Goal: Information Seeking & Learning: Check status

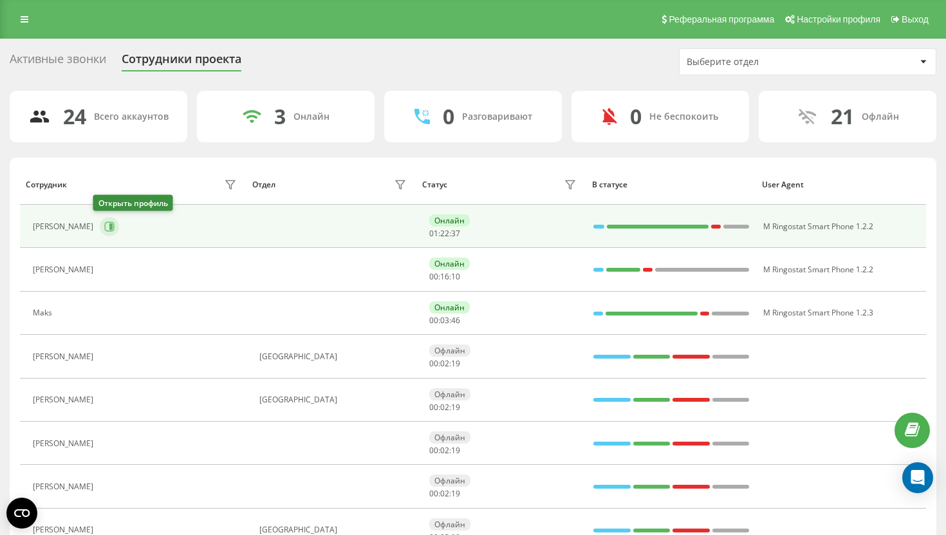
click at [100, 227] on button at bounding box center [109, 226] width 19 height 19
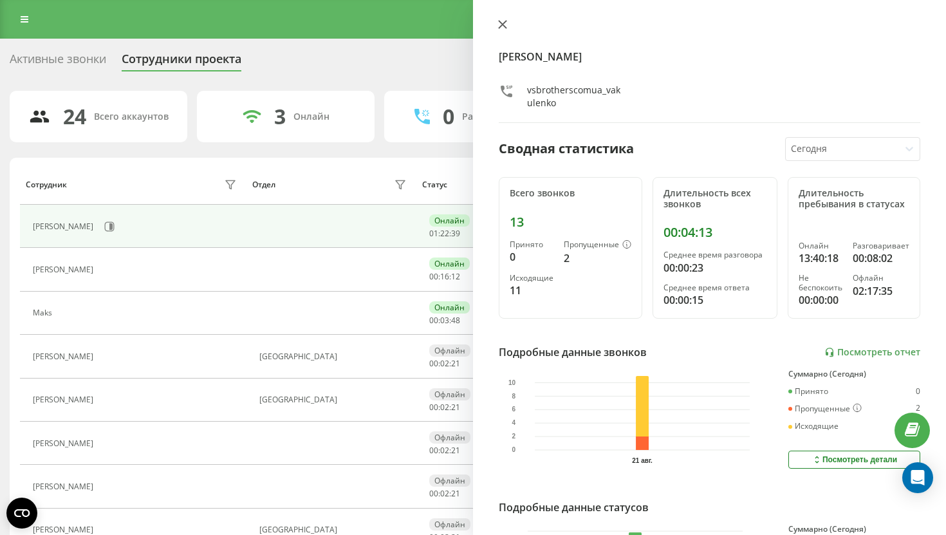
click at [506, 28] on icon at bounding box center [503, 25] width 8 height 8
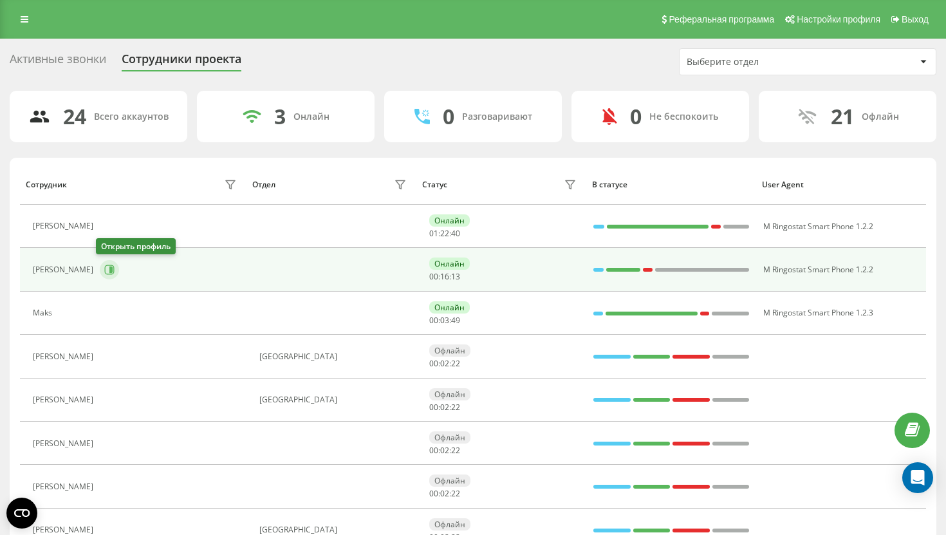
click at [100, 268] on button at bounding box center [109, 269] width 19 height 19
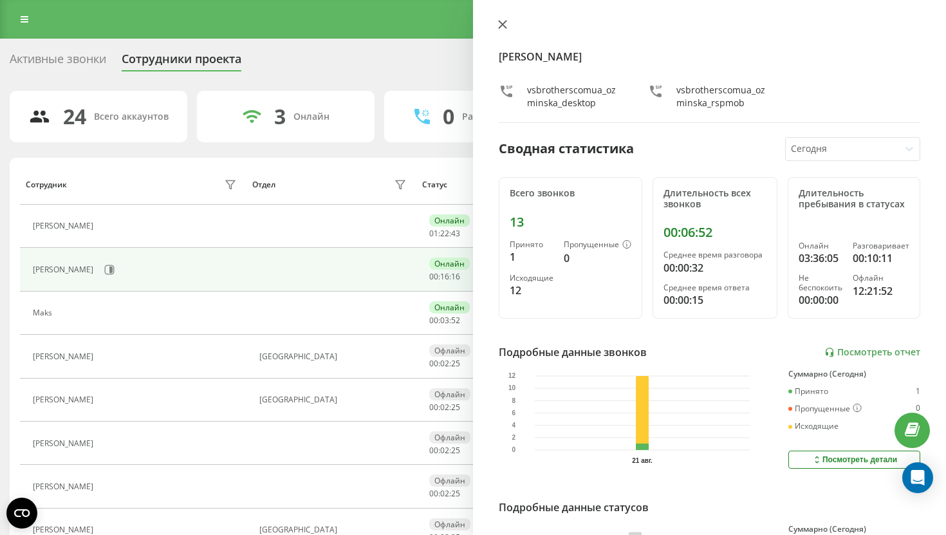
click at [505, 24] on icon at bounding box center [502, 24] width 9 height 9
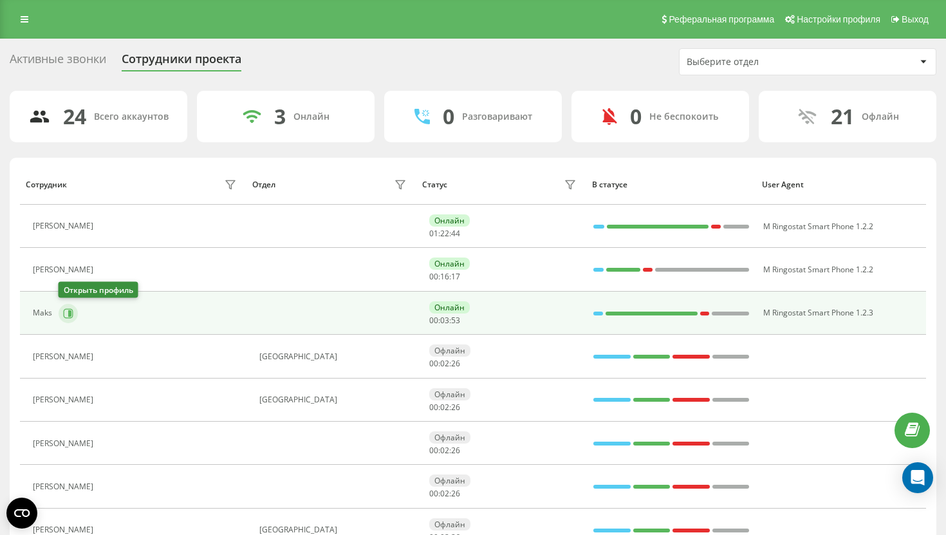
click at [74, 310] on button at bounding box center [68, 313] width 19 height 19
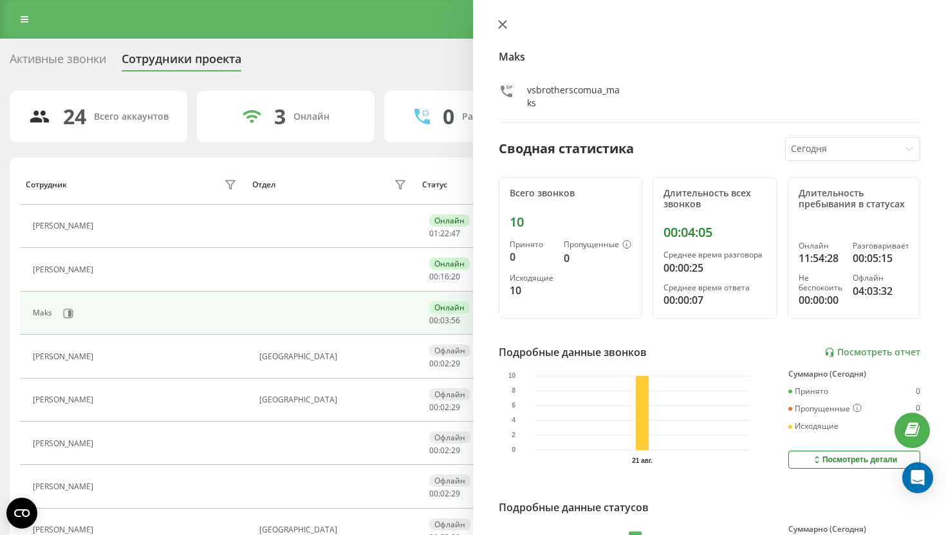
click at [502, 27] on icon at bounding box center [502, 24] width 9 height 9
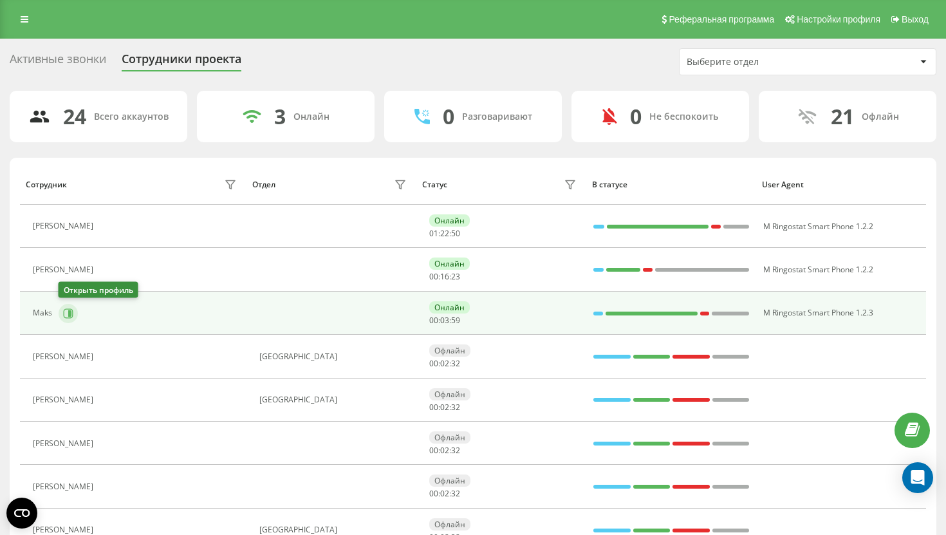
click at [64, 316] on icon at bounding box center [69, 313] width 10 height 10
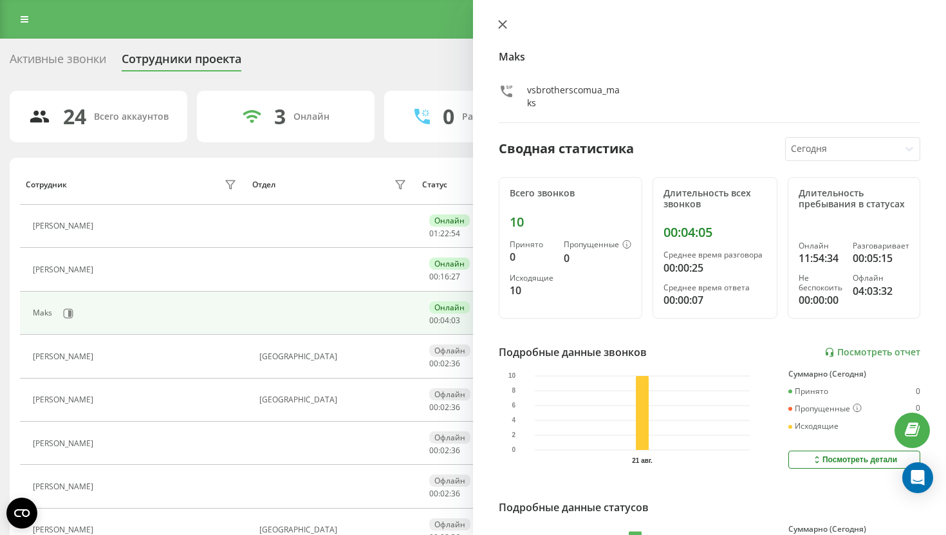
click at [504, 23] on icon at bounding box center [503, 25] width 8 height 8
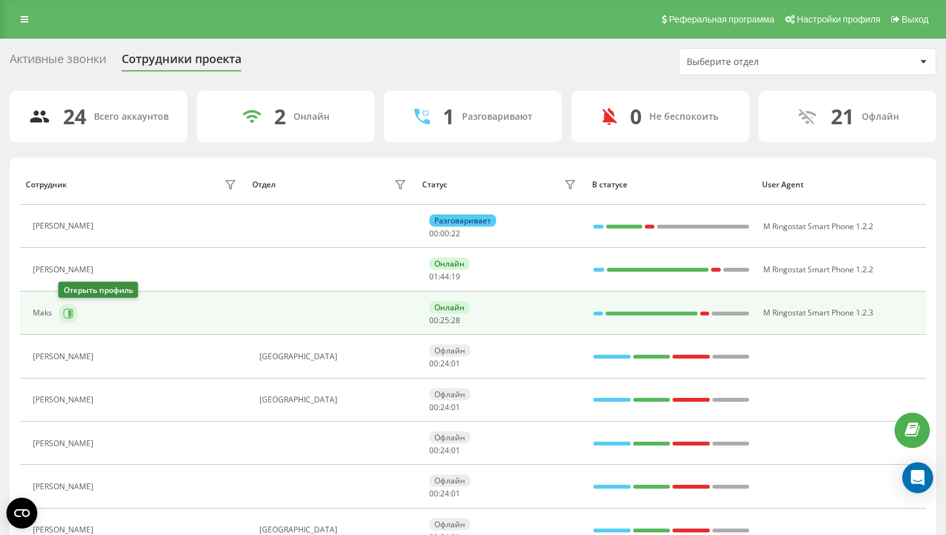
click at [66, 311] on icon at bounding box center [68, 313] width 10 height 10
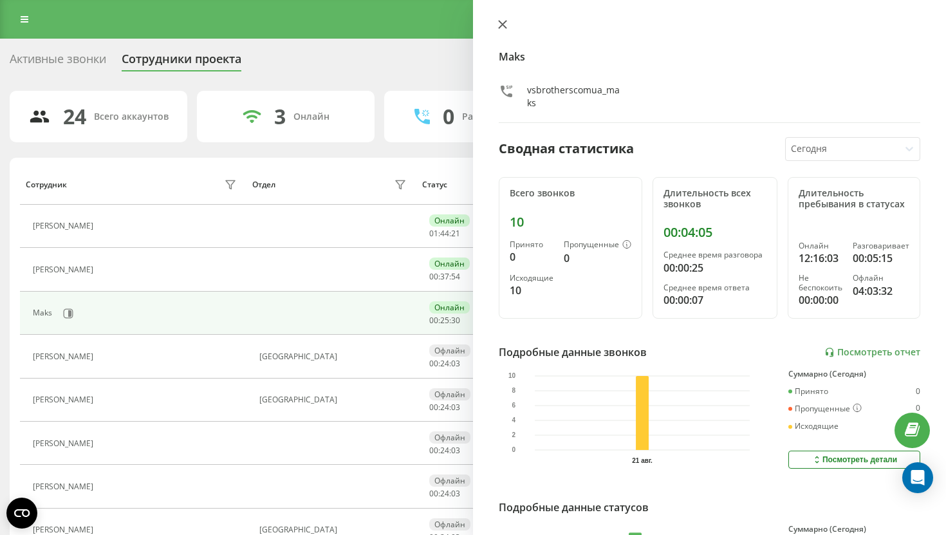
click at [508, 21] on button at bounding box center [502, 25] width 17 height 12
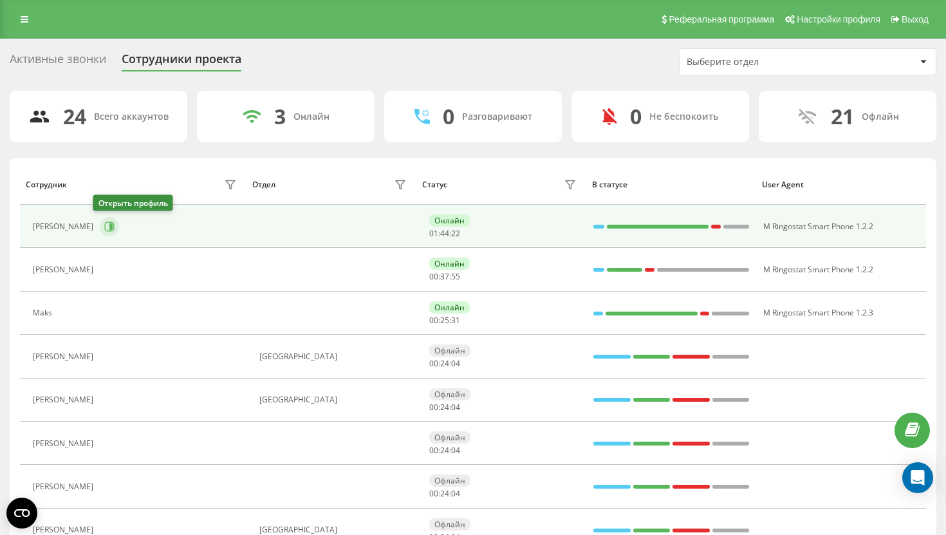
click at [104, 225] on icon at bounding box center [109, 226] width 10 height 10
